Goal: Task Accomplishment & Management: Complete application form

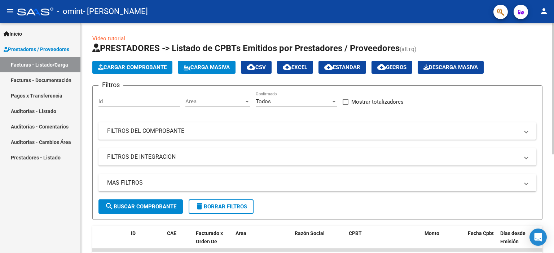
click at [127, 69] on span "Cargar Comprobante" at bounding box center [132, 67] width 69 height 6
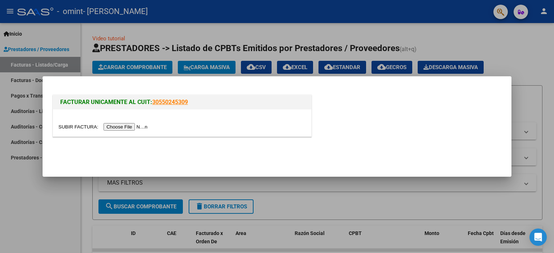
drag, startPoint x: 197, startPoint y: 104, endPoint x: 151, endPoint y: 102, distance: 45.1
click at [151, 102] on h1 "FACTURAR UNICAMENTE AL CUIT: 30550245309" at bounding box center [182, 102] width 244 height 9
copy link "30550245309"
click at [140, 128] on input "file" at bounding box center [103, 127] width 91 height 8
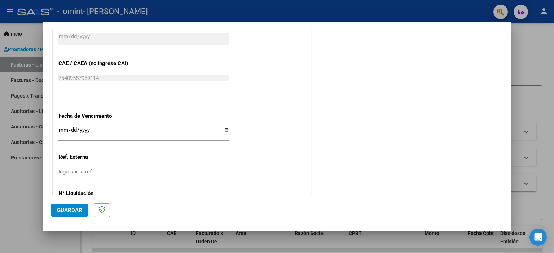
scroll to position [469, 0]
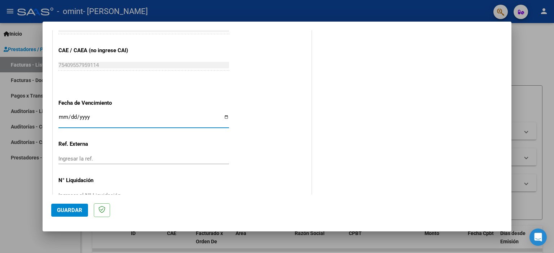
click at [224, 117] on input "Ingresar la fecha" at bounding box center [143, 120] width 171 height 12
type input "[DATE]"
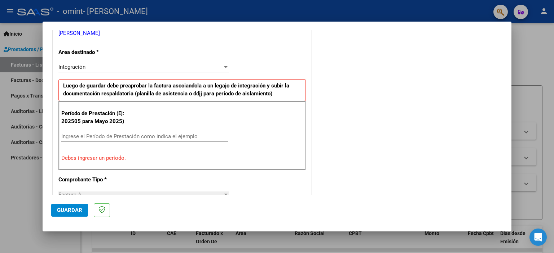
scroll to position [163, 0]
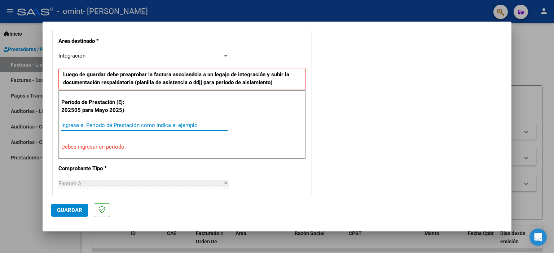
click at [129, 125] on input "Ingrese el Período de Prestación como indica el ejemplo" at bounding box center [144, 125] width 167 height 6
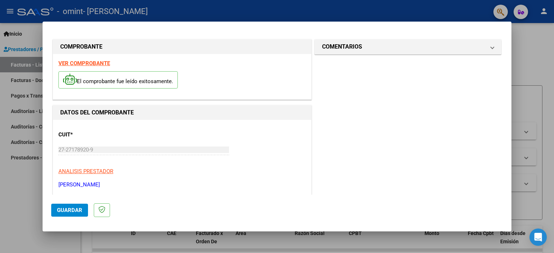
scroll to position [0, 0]
type input "202509"
click at [74, 209] on span "Guardar" at bounding box center [69, 210] width 25 height 6
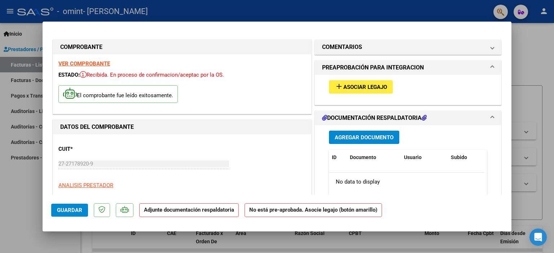
click at [366, 139] on span "Agregar Documento" at bounding box center [364, 137] width 59 height 6
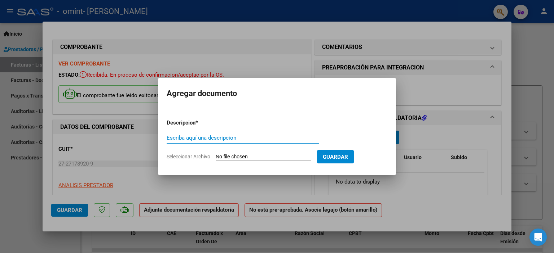
click at [278, 156] on input "Seleccionar Archivo" at bounding box center [264, 157] width 96 height 7
type input "C:\fakepath\[PERSON_NAME] SOL PLANILLA DE ASISTENCIA E.T 2025 09.pdf"
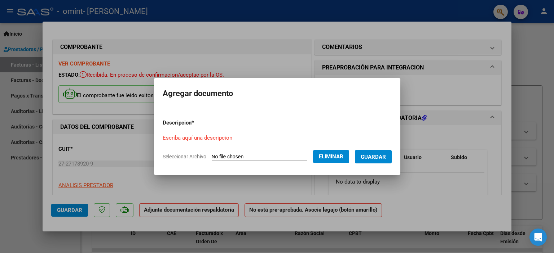
click at [188, 140] on input "Escriba aquí una descripcion" at bounding box center [242, 138] width 158 height 6
paste input "[PERSON_NAME] SOL PLANILLA DE ASISTENCIA E.T 2025 09"
type input "[PERSON_NAME] SOL PLANILLA DE ASISTENCIA E.T 2025 09"
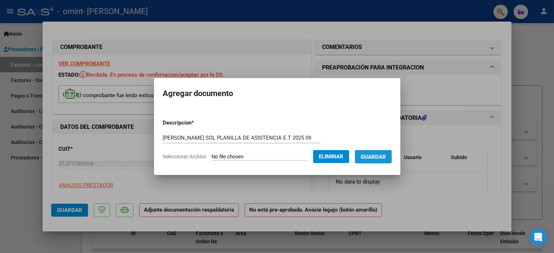
scroll to position [0, 0]
click at [386, 158] on span "Guardar" at bounding box center [373, 157] width 25 height 6
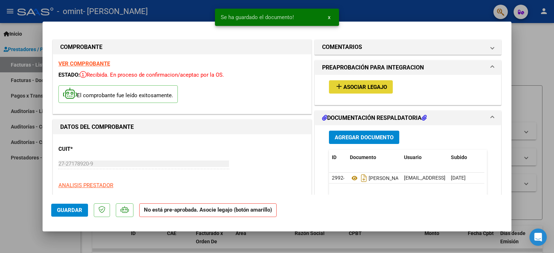
click at [354, 92] on button "add Asociar Legajo" at bounding box center [361, 86] width 64 height 13
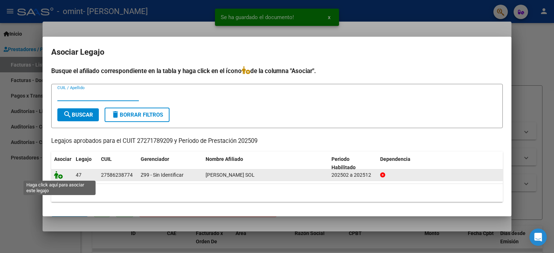
click at [61, 176] on icon at bounding box center [58, 175] width 9 height 8
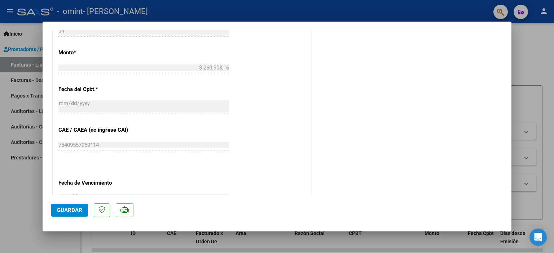
scroll to position [480, 0]
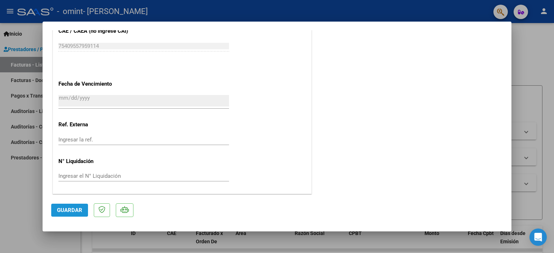
click at [62, 214] on button "Guardar" at bounding box center [69, 210] width 37 height 13
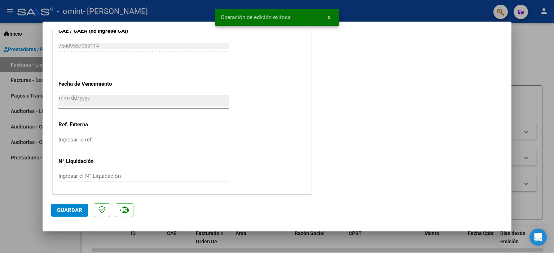
click at [329, 17] on span "x" at bounding box center [329, 17] width 3 height 6
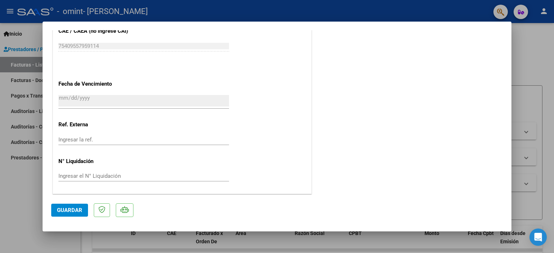
click at [531, 39] on div at bounding box center [277, 126] width 554 height 253
type input "$ 0,00"
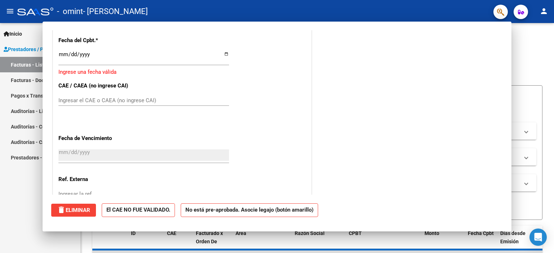
scroll to position [534, 0]
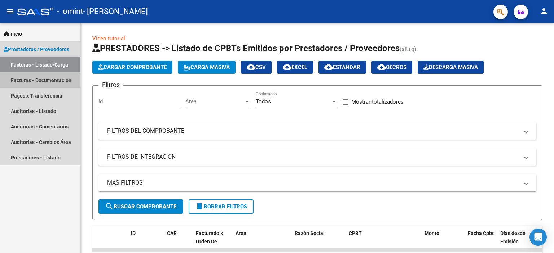
click at [38, 79] on link "Facturas - Documentación" at bounding box center [40, 80] width 80 height 16
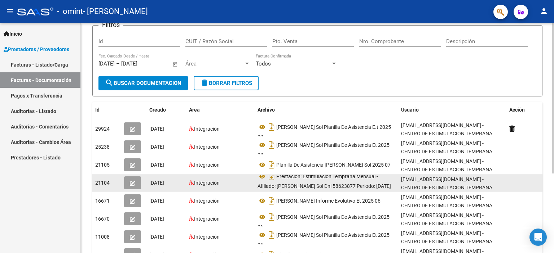
scroll to position [50, 0]
